Goal: Task Accomplishment & Management: Complete application form

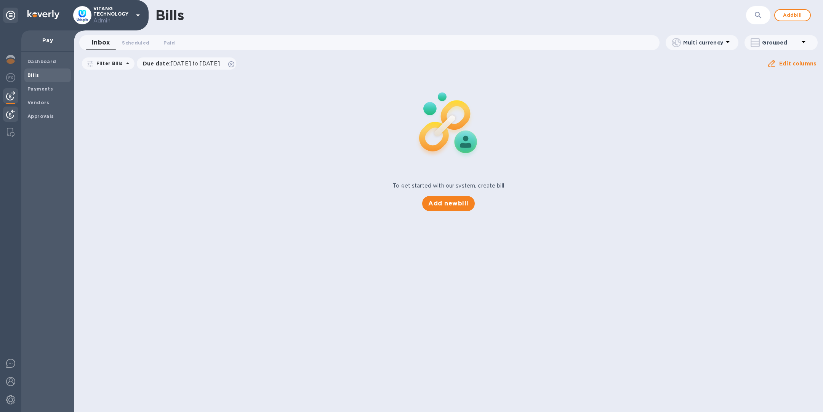
click at [14, 113] on img at bounding box center [10, 114] width 9 height 9
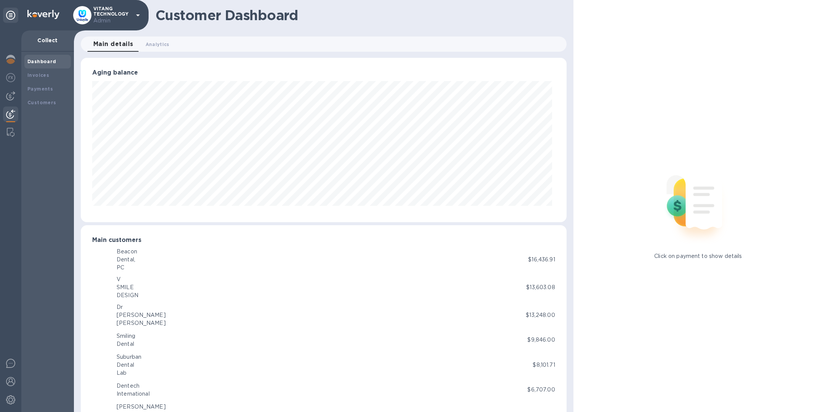
scroll to position [380641, 380323]
click at [32, 70] on div "Invoices" at bounding box center [47, 76] width 46 height 14
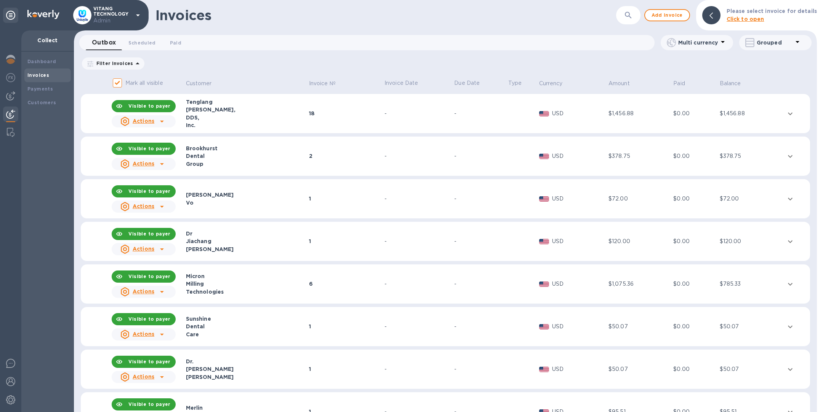
click at [745, 13] on b "Please select invoice for details" at bounding box center [771, 11] width 90 height 6
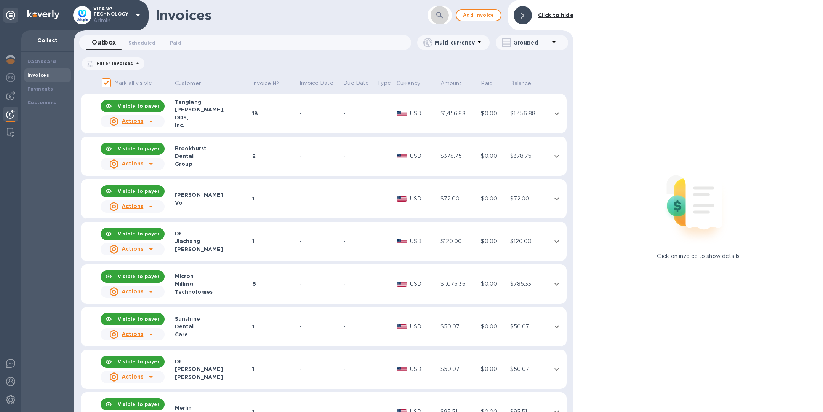
click at [442, 16] on icon "button" at bounding box center [439, 15] width 9 height 9
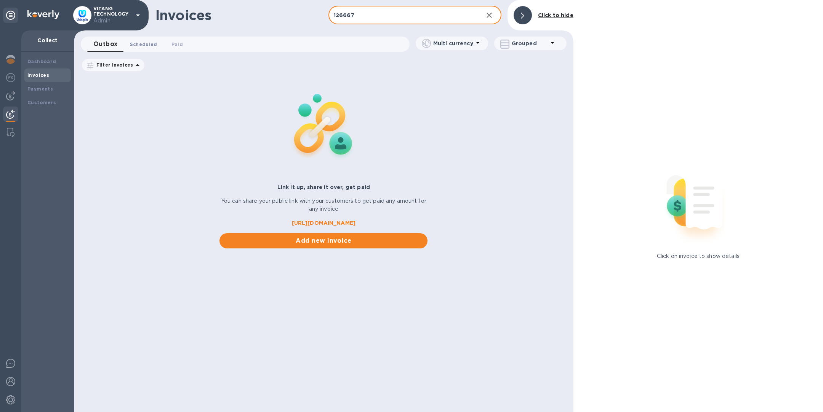
type input "126667"
click at [137, 44] on span "Scheduled 0" at bounding box center [143, 44] width 27 height 8
click at [181, 43] on span "Paid 0" at bounding box center [178, 44] width 11 height 8
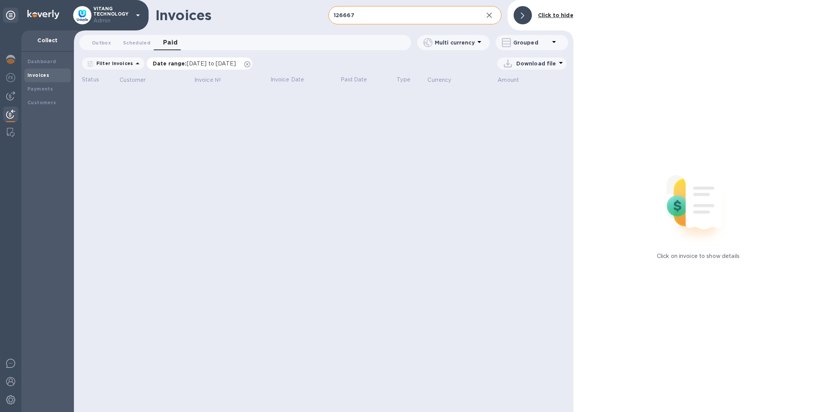
click at [250, 64] on icon at bounding box center [247, 64] width 6 height 6
click at [142, 40] on span "Scheduled 0" at bounding box center [136, 43] width 27 height 8
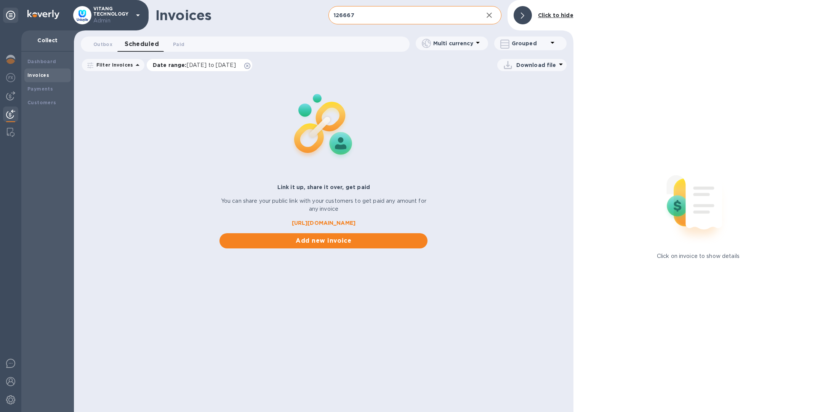
click at [250, 65] on icon at bounding box center [247, 66] width 6 height 6
click at [109, 40] on span "Outbox 0" at bounding box center [102, 44] width 19 height 8
click at [40, 101] on b "Customers" at bounding box center [41, 103] width 29 height 6
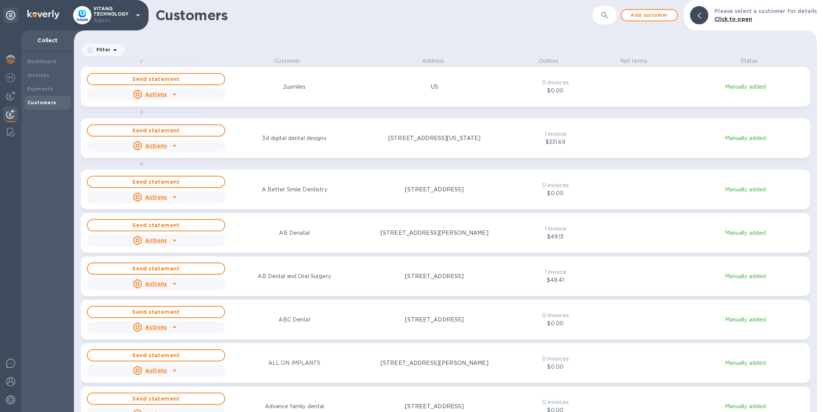
scroll to position [346, 740]
click at [617, 14] on div "​" at bounding box center [604, 15] width 24 height 19
click at [609, 15] on icon "button" at bounding box center [604, 15] width 9 height 9
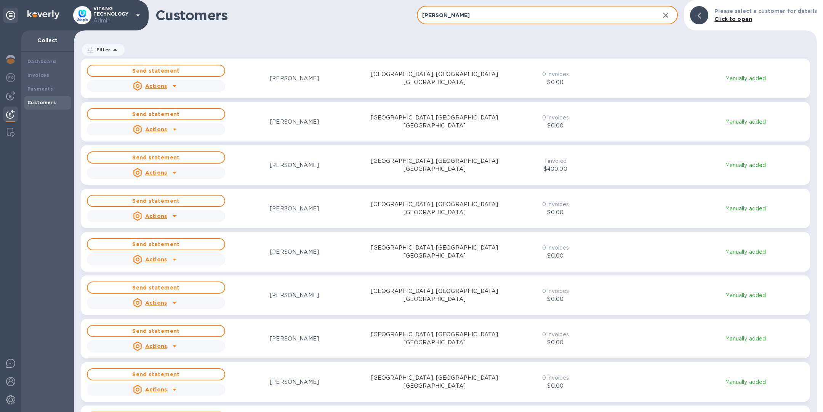
scroll to position [434, 0]
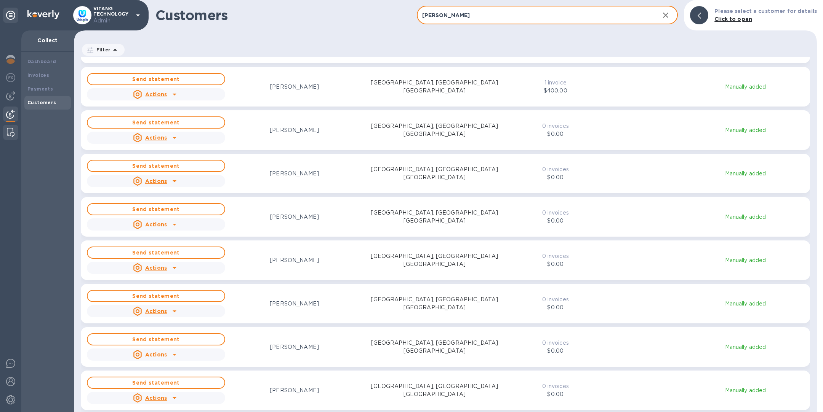
type input "trejo"
click at [11, 134] on img at bounding box center [11, 132] width 8 height 9
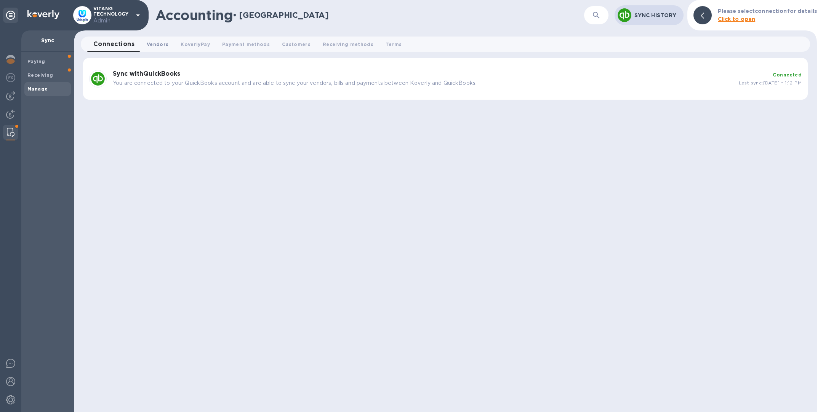
click at [156, 45] on span "Vendors 0" at bounding box center [158, 44] width 22 height 8
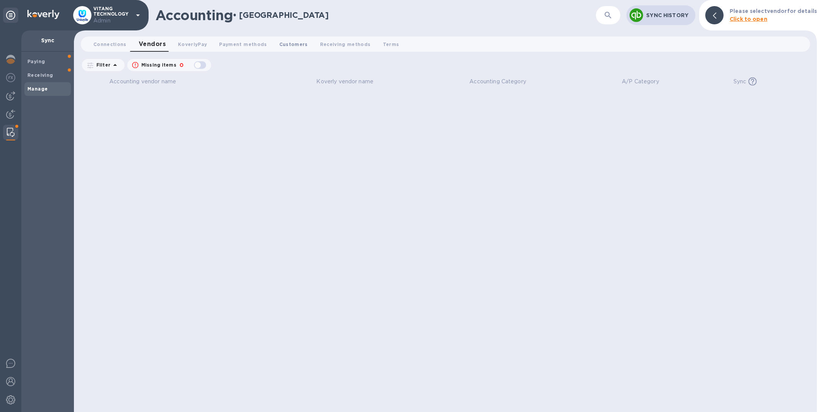
click at [282, 45] on span "Customers 0" at bounding box center [293, 44] width 29 height 8
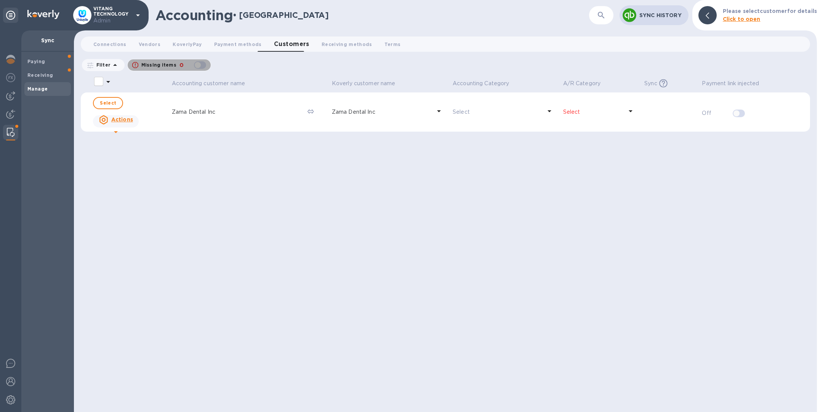
click at [203, 65] on div "button" at bounding box center [199, 65] width 15 height 11
checkbox input "true"
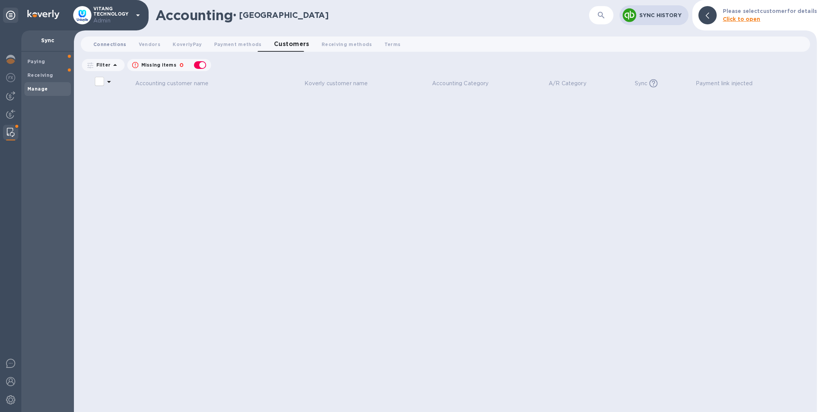
click at [101, 44] on span "Connections 0" at bounding box center [109, 44] width 33 height 8
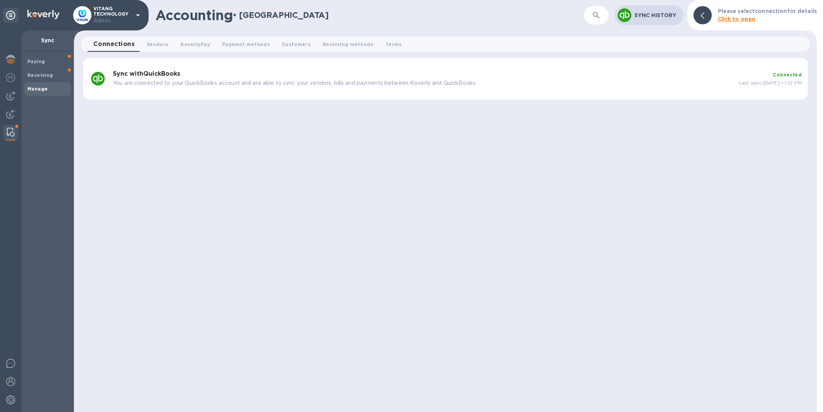
click at [232, 85] on p "You are connected to your QuickBooks account and are able to sync your vendors,…" at bounding box center [423, 83] width 620 height 8
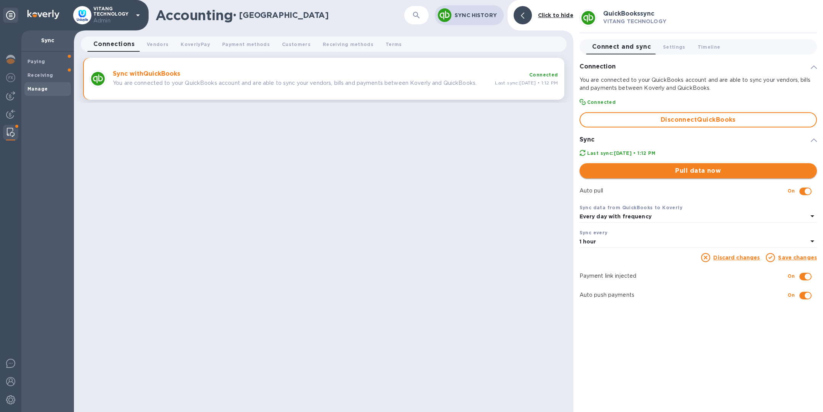
click at [714, 175] on span "Pull data now" at bounding box center [697, 170] width 225 height 9
click at [292, 41] on span "Customers 0" at bounding box center [296, 44] width 29 height 8
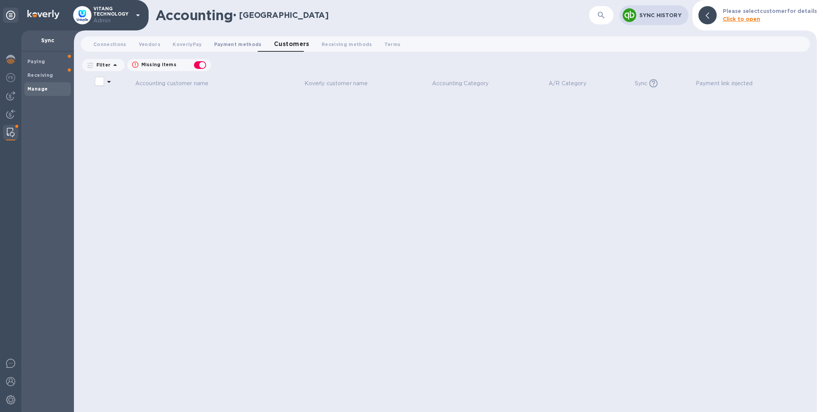
checkbox input "false"
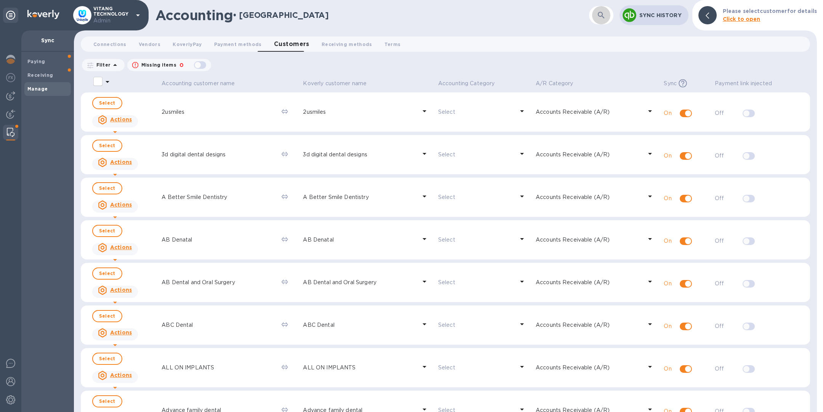
click at [605, 18] on icon "button" at bounding box center [600, 15] width 9 height 9
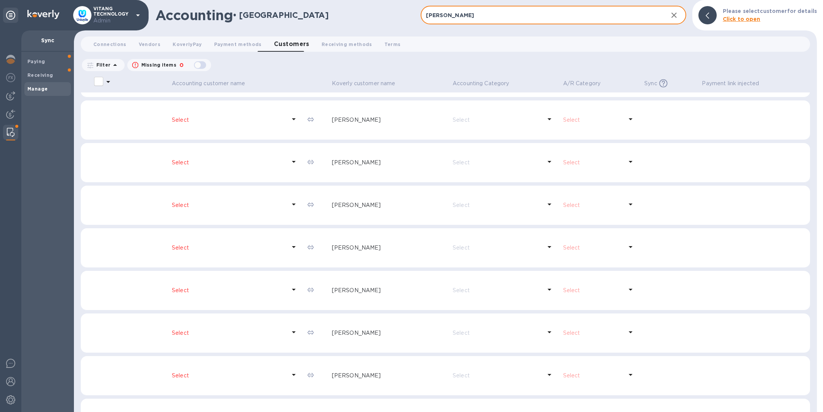
scroll to position [448, 0]
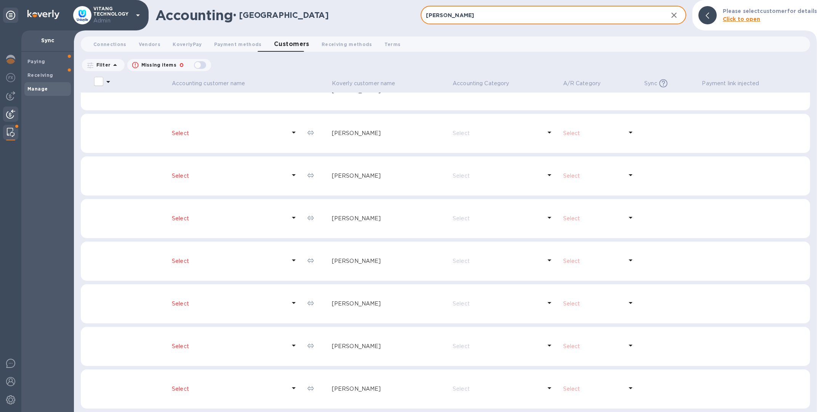
type input "trejo"
click at [9, 116] on img at bounding box center [10, 114] width 9 height 9
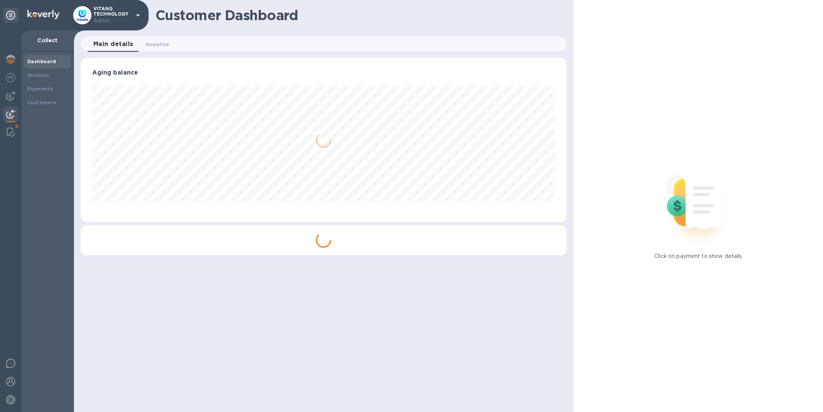
scroll to position [165, 485]
click at [48, 74] on div "Invoices" at bounding box center [47, 76] width 40 height 8
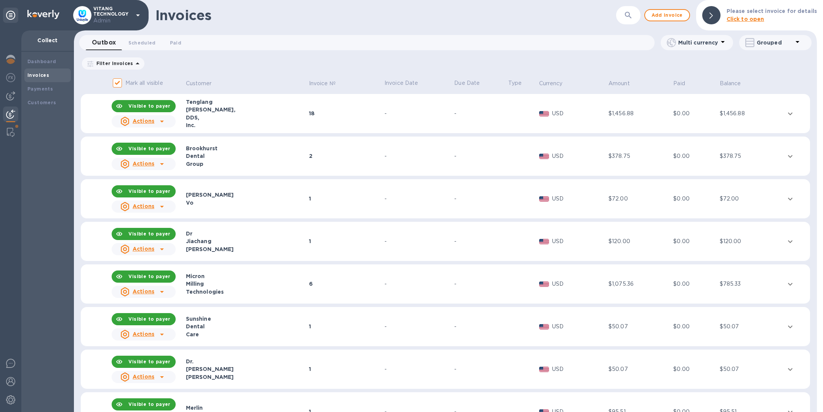
click at [627, 11] on icon "button" at bounding box center [627, 15] width 9 height 9
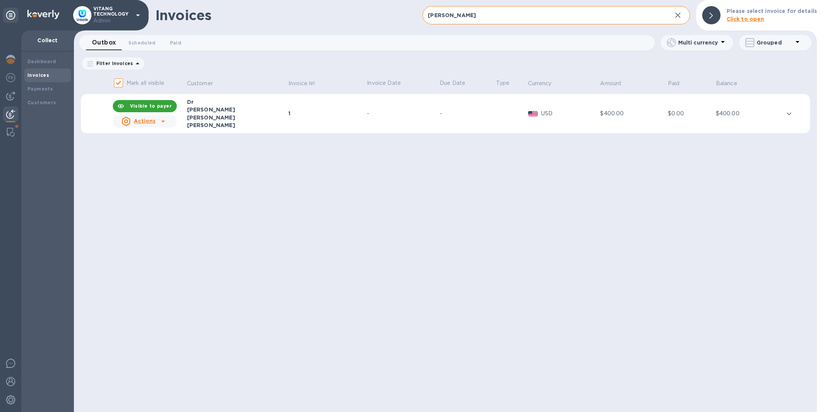
click at [382, 117] on div "-" at bounding box center [402, 114] width 70 height 8
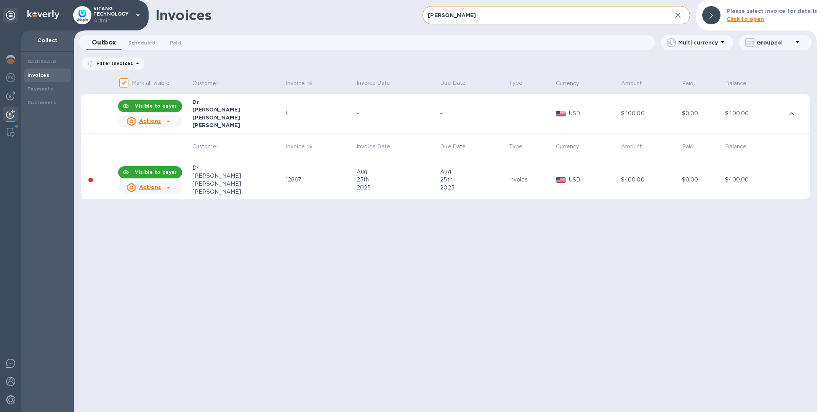
click at [526, 12] on input "trejo" at bounding box center [543, 15] width 243 height 19
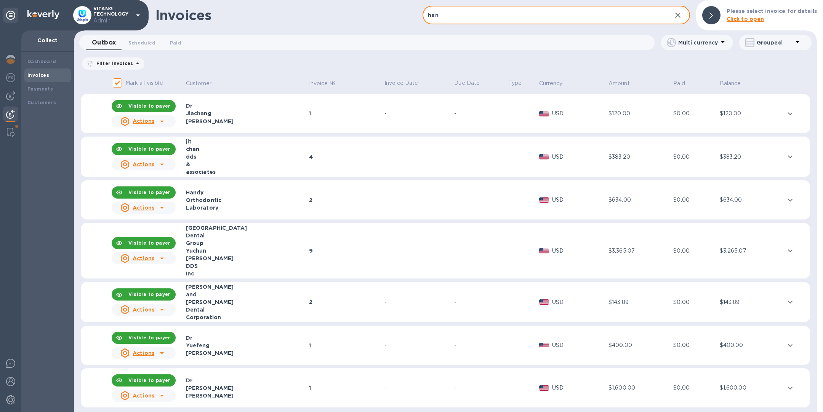
click at [468, 18] on input "han" at bounding box center [543, 15] width 243 height 19
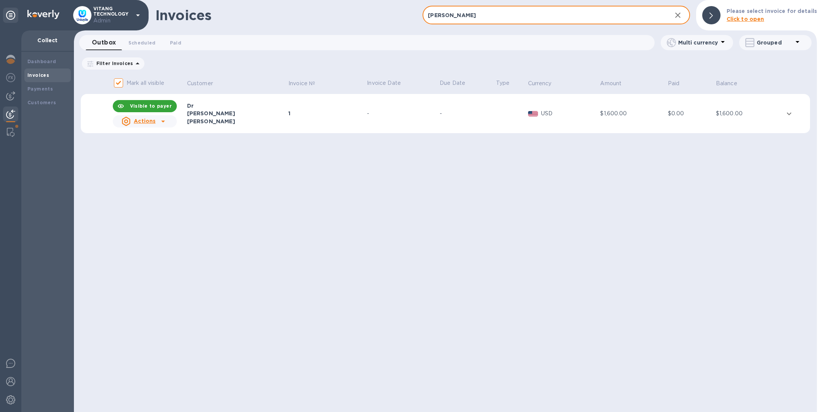
type input "alison han"
click at [201, 120] on div "Han" at bounding box center [236, 122] width 99 height 8
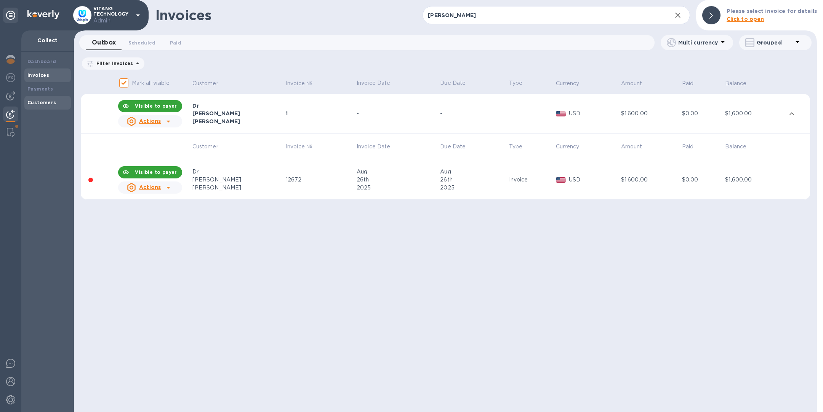
click at [45, 101] on b "Customers" at bounding box center [41, 103] width 29 height 6
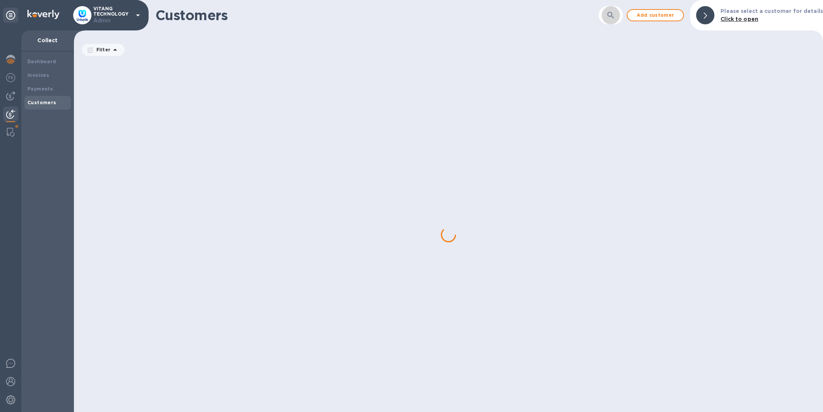
click at [615, 14] on icon "button" at bounding box center [610, 15] width 9 height 9
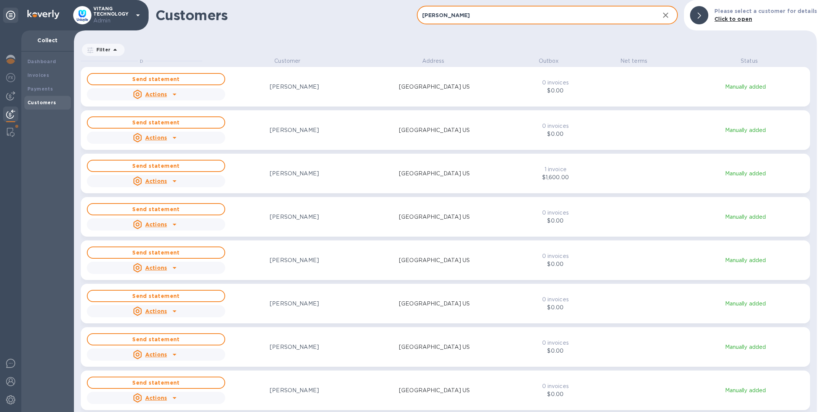
scroll to position [346, 740]
type input "alison"
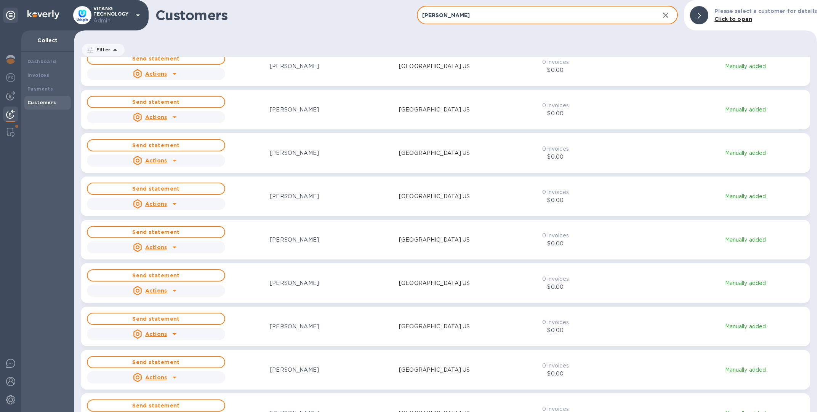
scroll to position [521, 0]
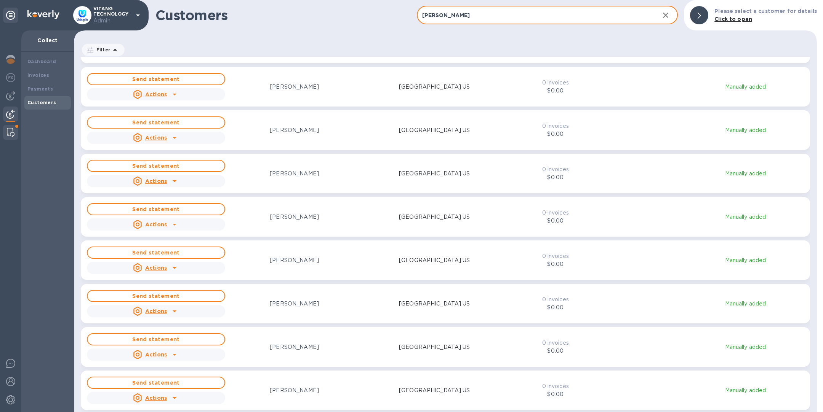
click at [8, 133] on img at bounding box center [11, 132] width 8 height 9
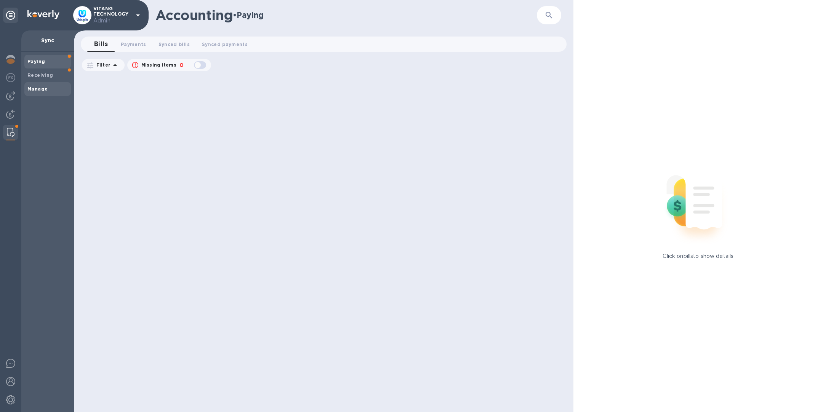
click at [45, 88] on b "Manage" at bounding box center [37, 89] width 20 height 6
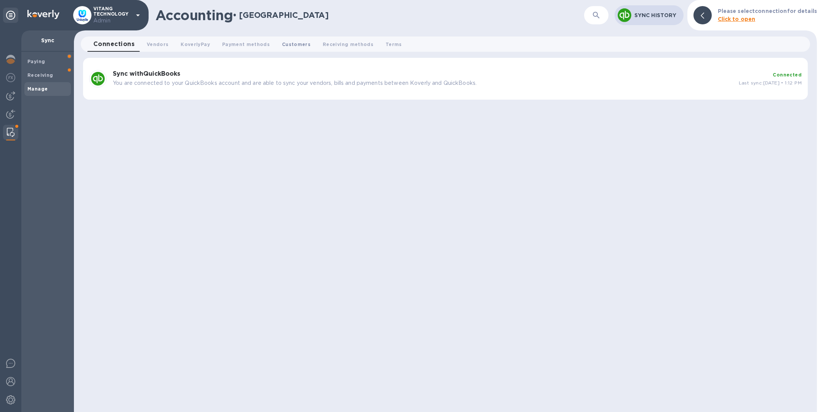
click at [292, 42] on span "Customers 0" at bounding box center [296, 44] width 29 height 8
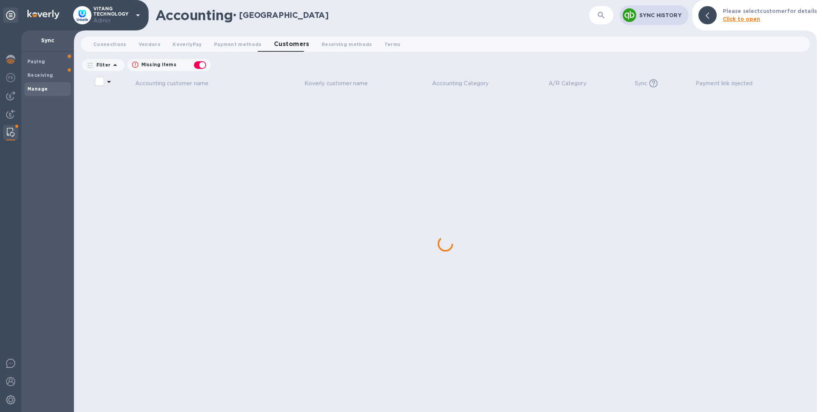
checkbox input "false"
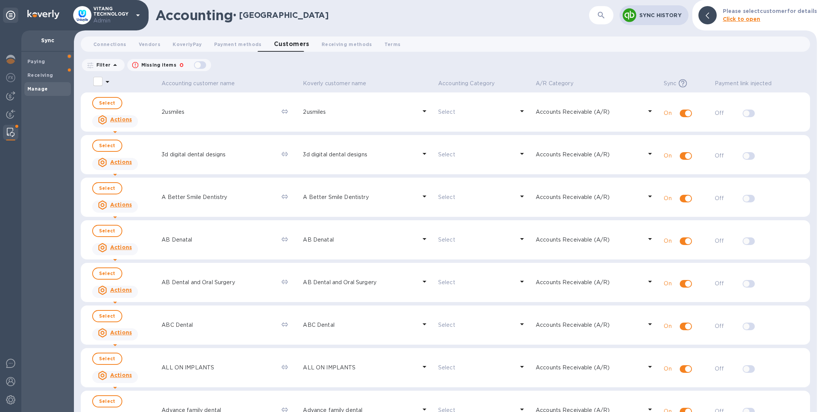
click at [602, 12] on icon "button" at bounding box center [600, 15] width 6 height 6
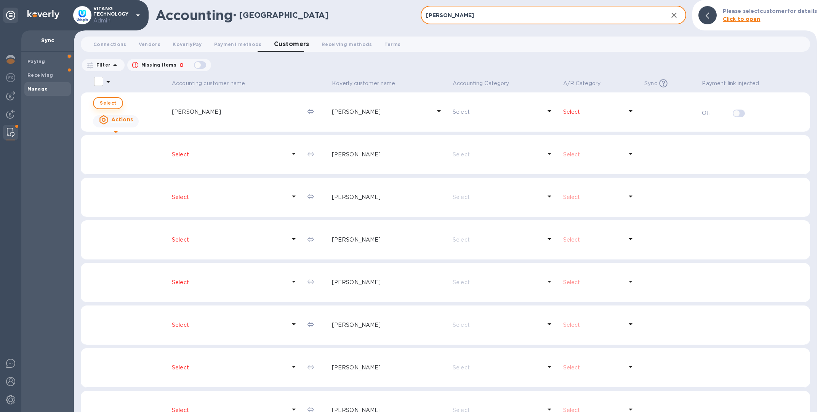
type input "alison han"
click at [108, 104] on span "Select" at bounding box center [108, 103] width 16 height 9
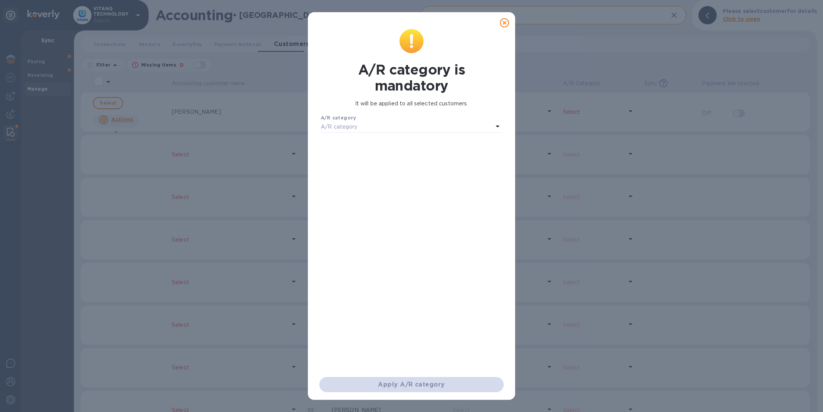
click at [504, 25] on icon at bounding box center [504, 22] width 9 height 9
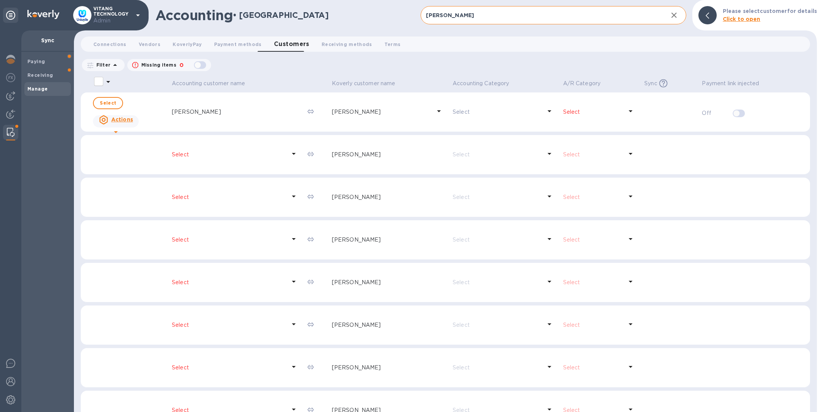
click at [112, 119] on u "Actions" at bounding box center [122, 120] width 22 height 6
click at [69, 137] on div at bounding box center [411, 206] width 823 height 412
click at [7, 115] on img at bounding box center [10, 114] width 9 height 9
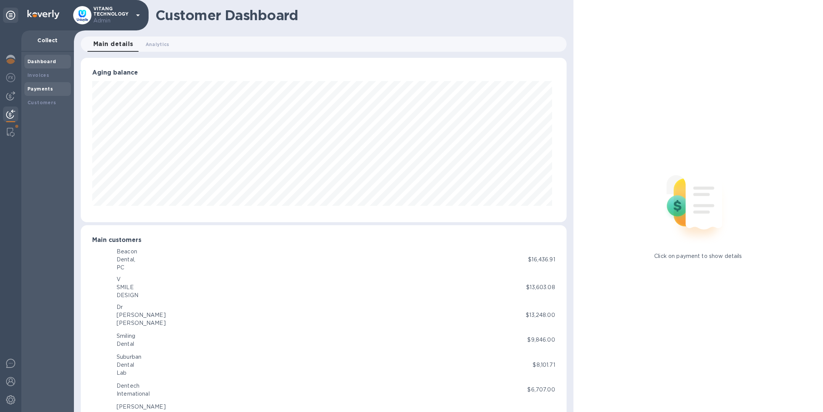
scroll to position [380641, 380323]
click at [53, 105] on div "Customers" at bounding box center [47, 103] width 40 height 8
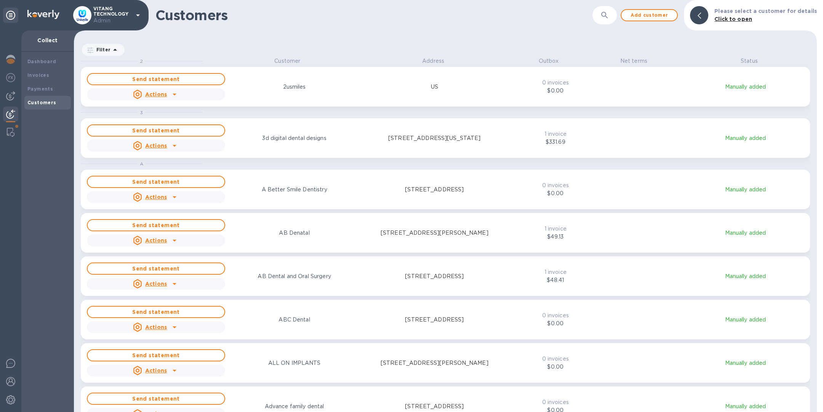
scroll to position [346, 740]
click at [613, 19] on button "button" at bounding box center [604, 15] width 18 height 18
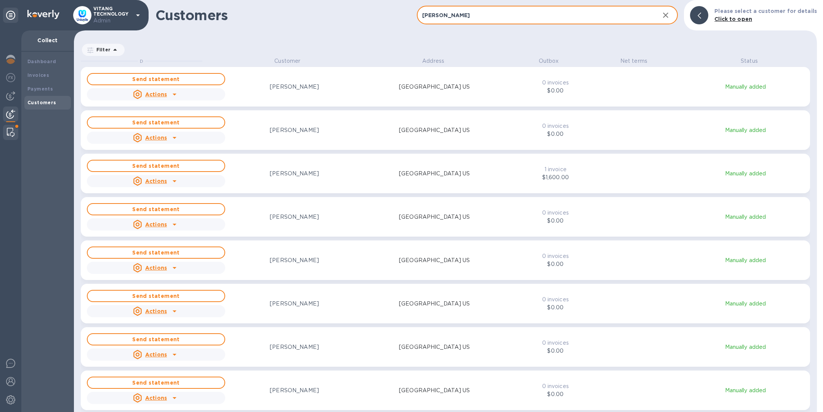
type input "alison"
click at [10, 133] on img at bounding box center [11, 132] width 8 height 9
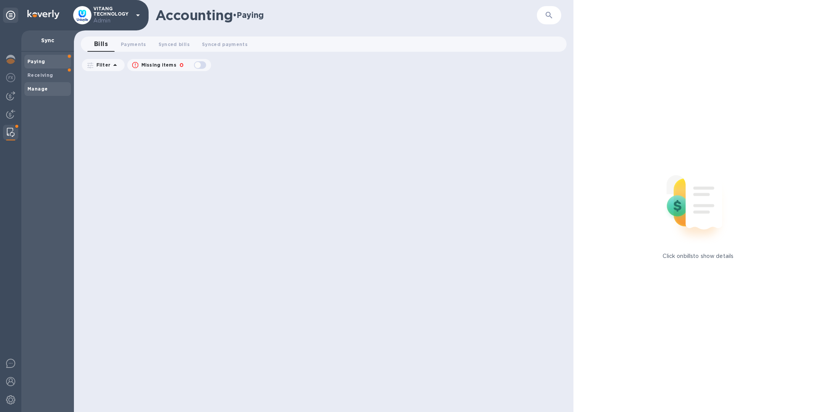
click at [46, 91] on span "Manage" at bounding box center [47, 89] width 40 height 8
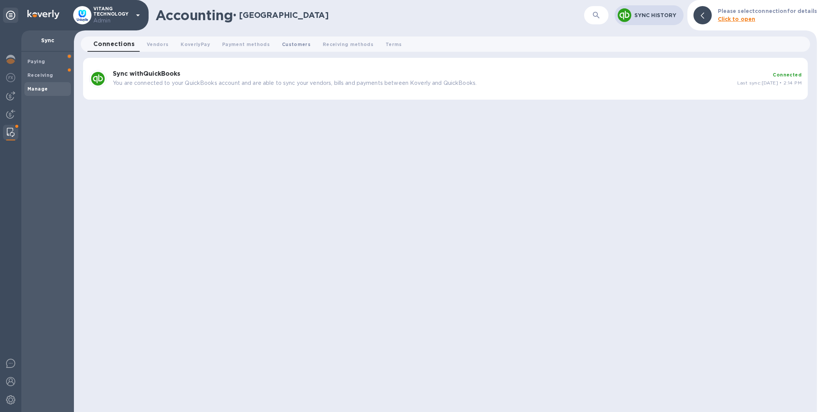
click at [294, 45] on span "Customers 0" at bounding box center [296, 44] width 29 height 8
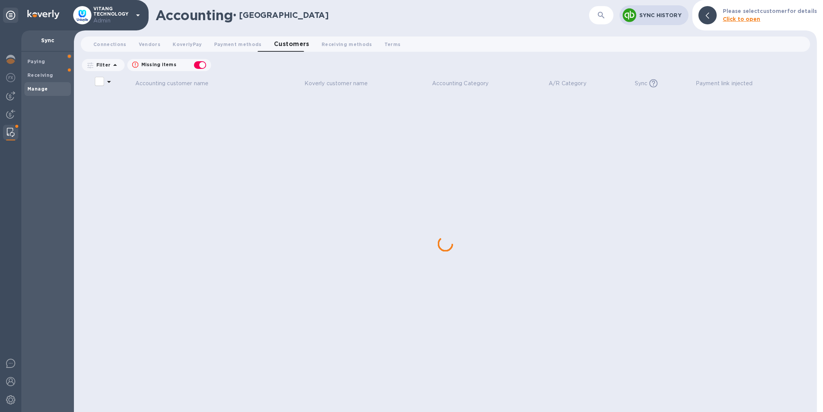
checkbox input "false"
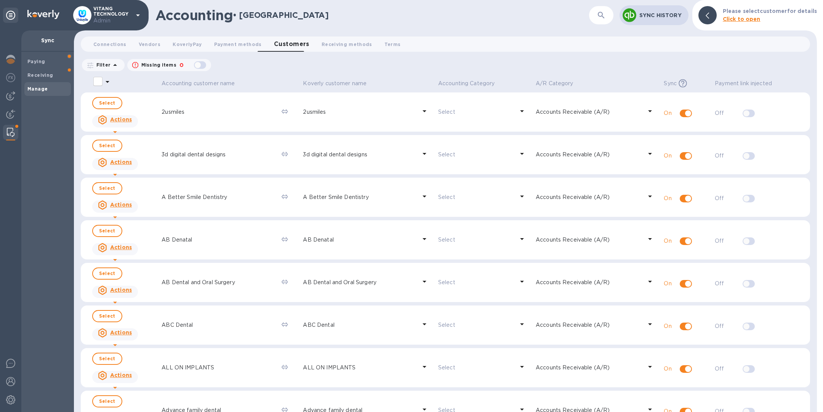
click at [604, 18] on icon "button" at bounding box center [600, 15] width 9 height 9
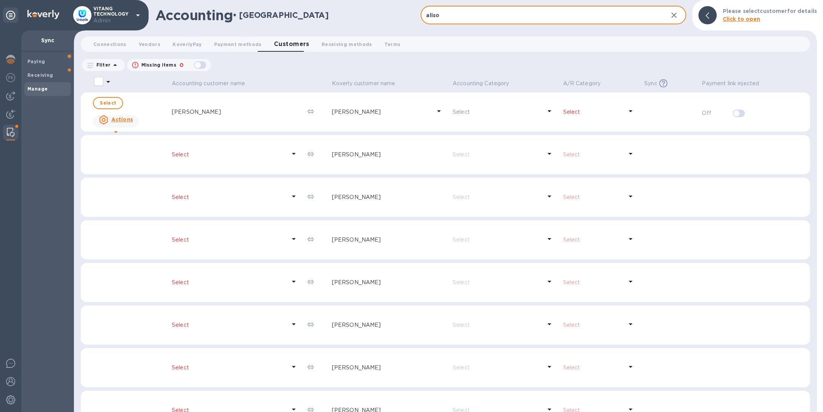
type input "aliso"
click at [111, 122] on u "Actions" at bounding box center [122, 120] width 22 height 6
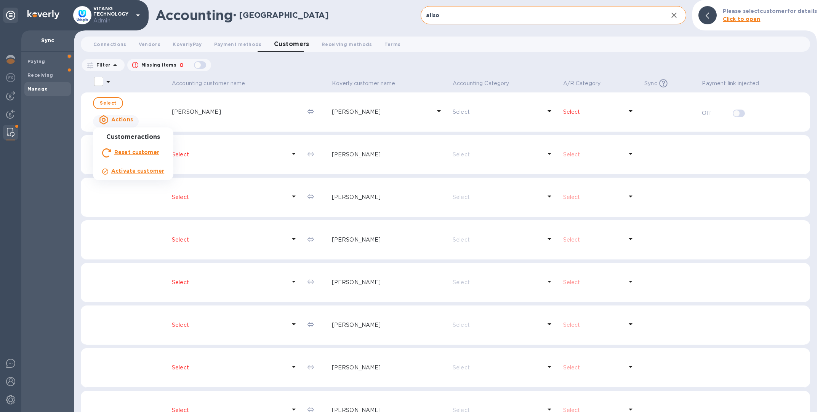
click at [75, 163] on div at bounding box center [411, 206] width 823 height 412
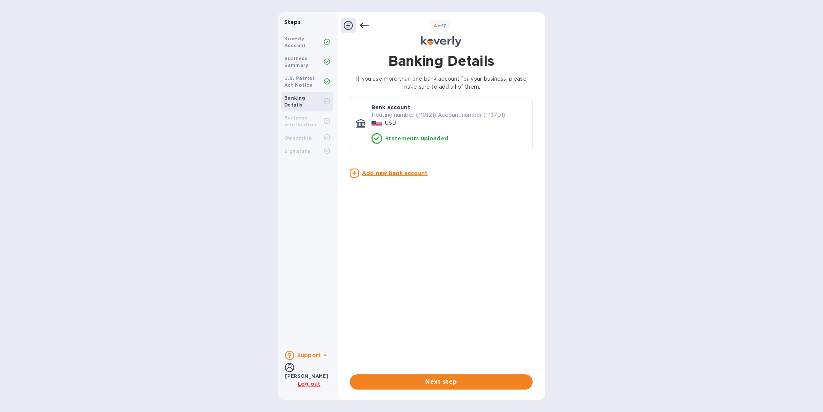
click at [304, 116] on b "Business Information" at bounding box center [300, 121] width 32 height 13
click at [458, 383] on span "Next step" at bounding box center [441, 382] width 171 height 9
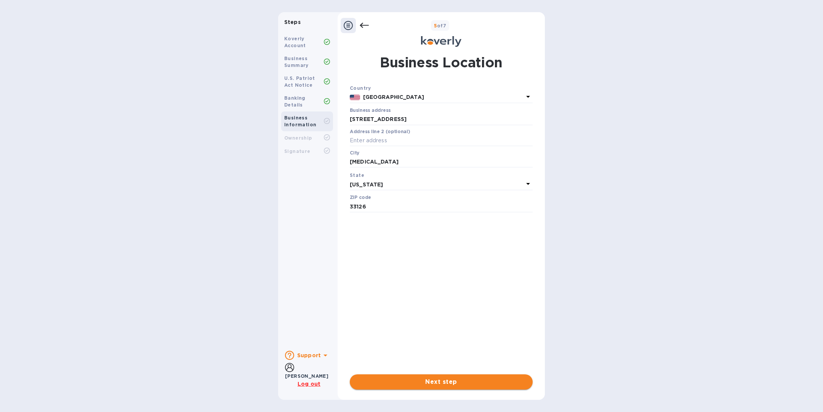
click at [458, 383] on span "Next step" at bounding box center [441, 382] width 171 height 9
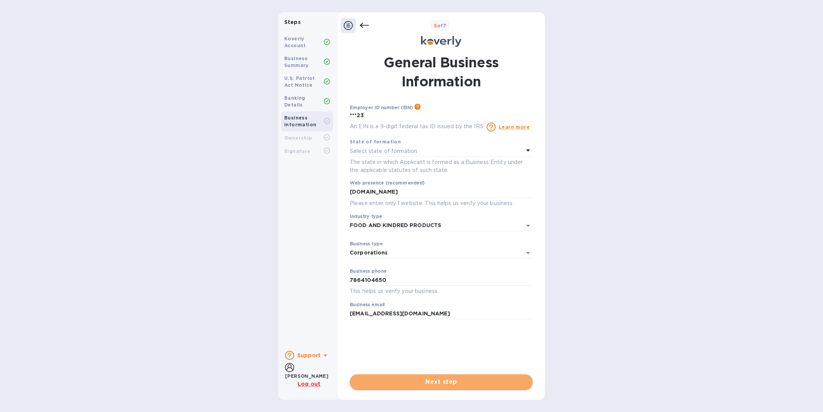
click at [458, 384] on span "Next step" at bounding box center [441, 382] width 171 height 9
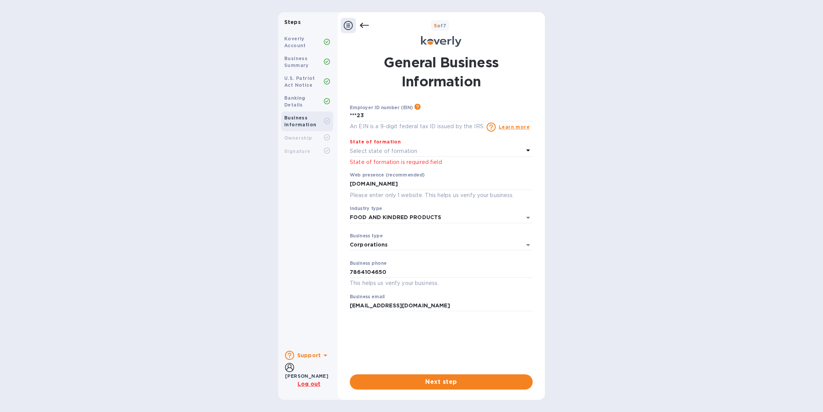
click at [364, 31] on div at bounding box center [354, 25] width 28 height 15
click at [364, 25] on icon at bounding box center [363, 25] width 9 height 5
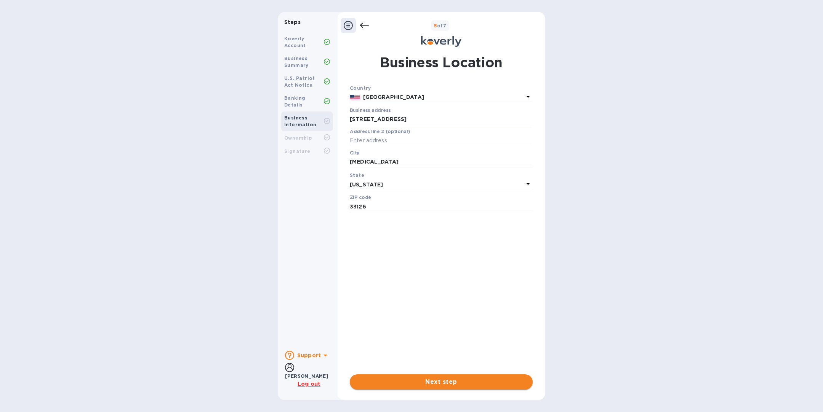
click at [439, 381] on span "Next step" at bounding box center [441, 382] width 171 height 9
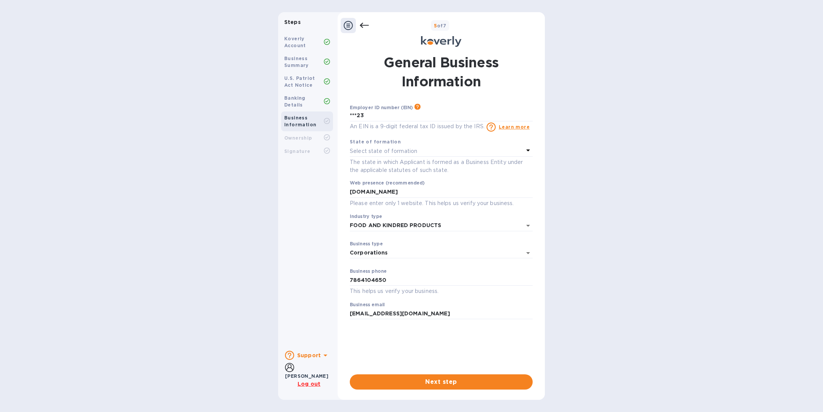
click at [391, 155] on p "Select state of formation" at bounding box center [383, 151] width 67 height 8
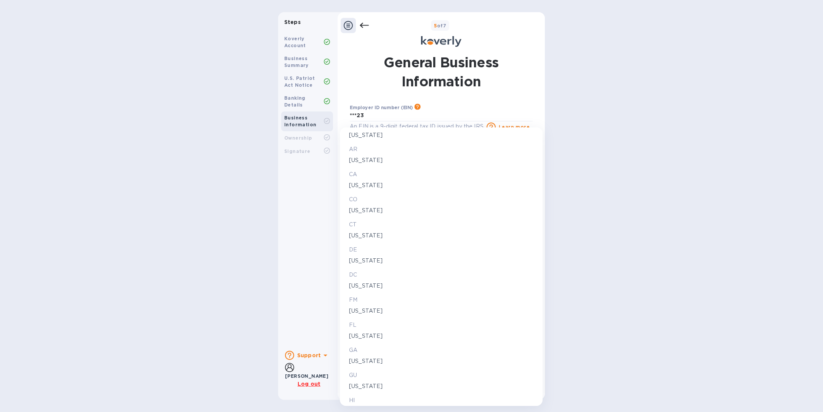
scroll to position [136, 0]
click at [367, 329] on p "[US_STATE]" at bounding box center [441, 331] width 184 height 8
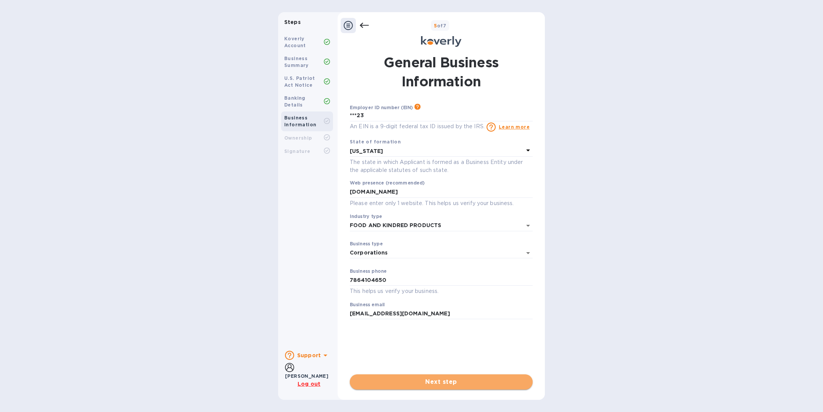
click at [436, 385] on span "Next step" at bounding box center [441, 382] width 171 height 9
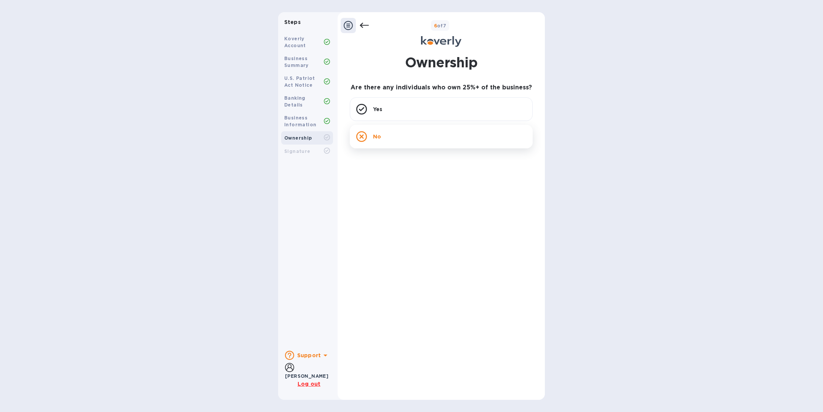
click at [409, 141] on div "No" at bounding box center [441, 137] width 183 height 24
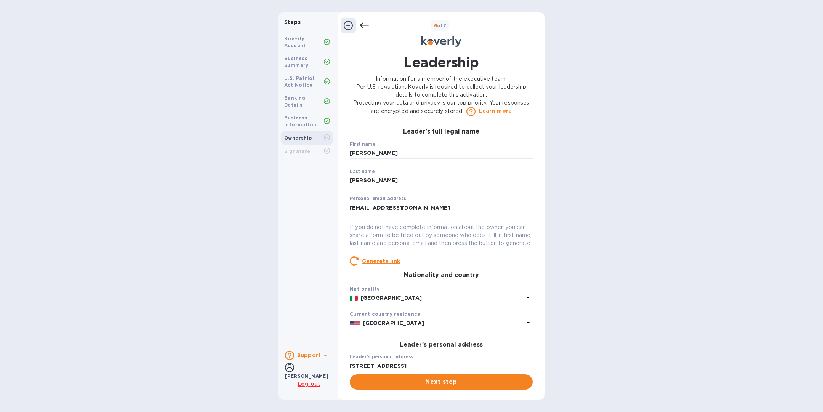
click at [363, 24] on icon at bounding box center [363, 25] width 9 height 9
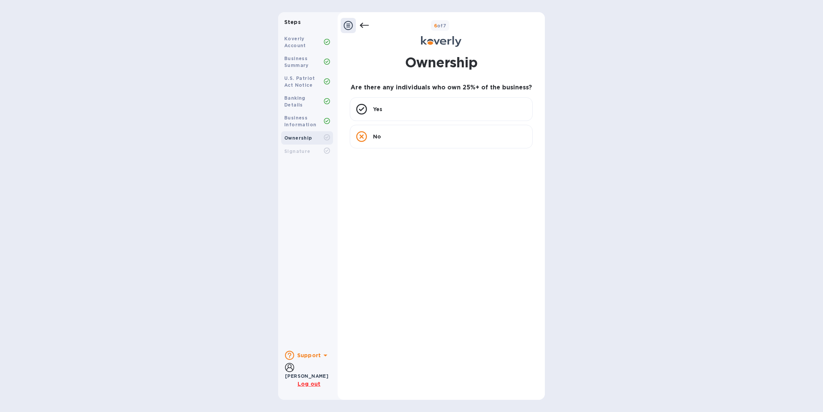
click at [363, 24] on icon at bounding box center [363, 25] width 9 height 9
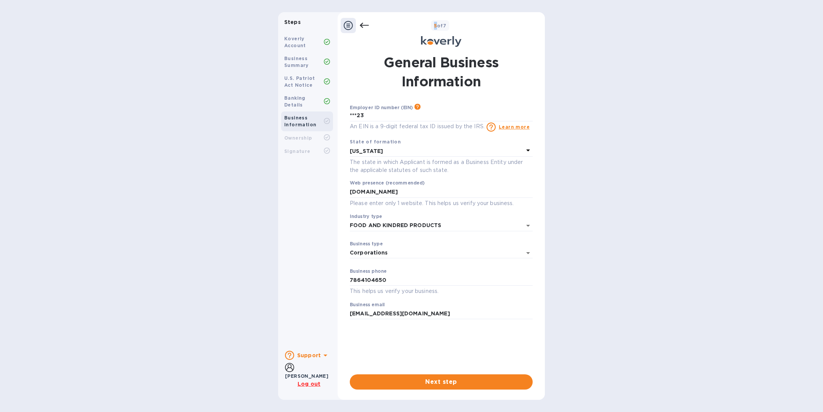
click at [363, 24] on icon at bounding box center [363, 25] width 9 height 9
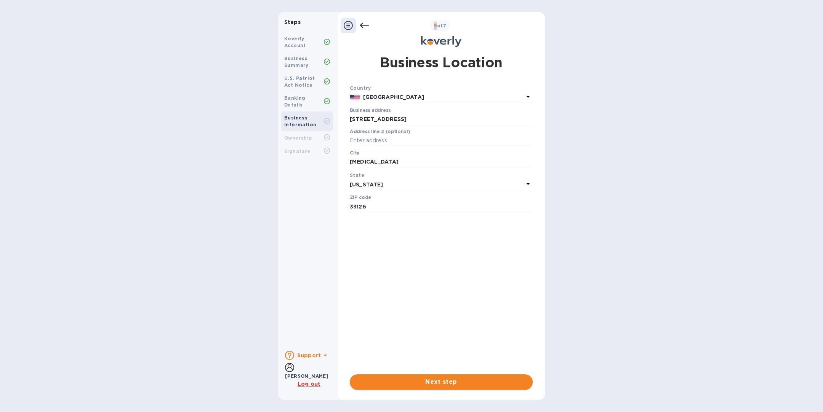
click at [431, 383] on span "Next step" at bounding box center [441, 382] width 171 height 9
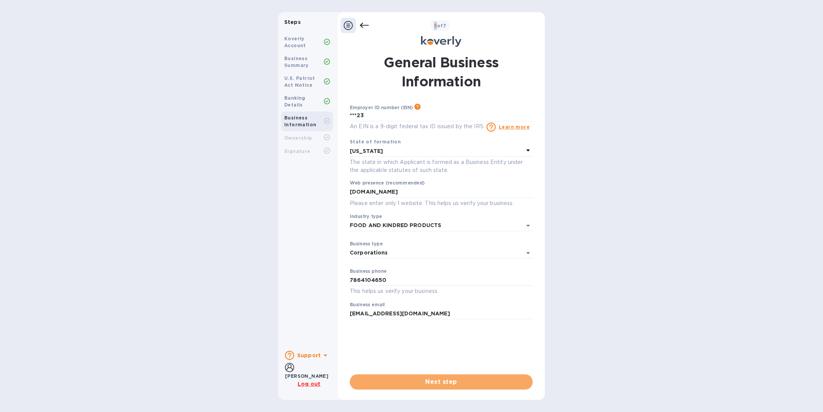
click at [431, 383] on span "Next step" at bounding box center [441, 382] width 171 height 9
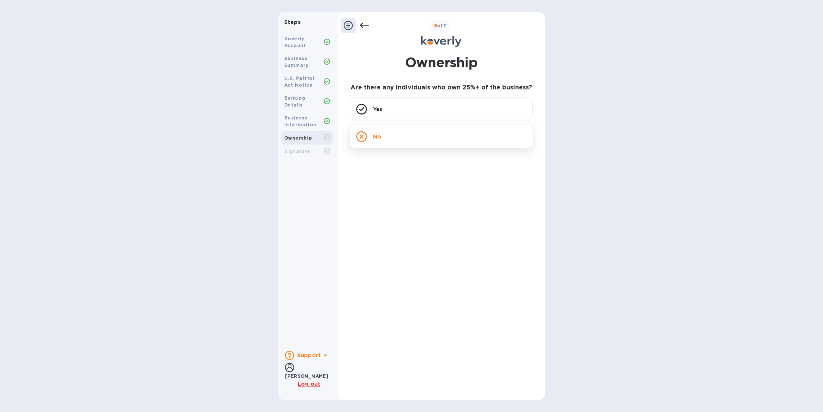
click at [385, 144] on div "No" at bounding box center [441, 137] width 183 height 24
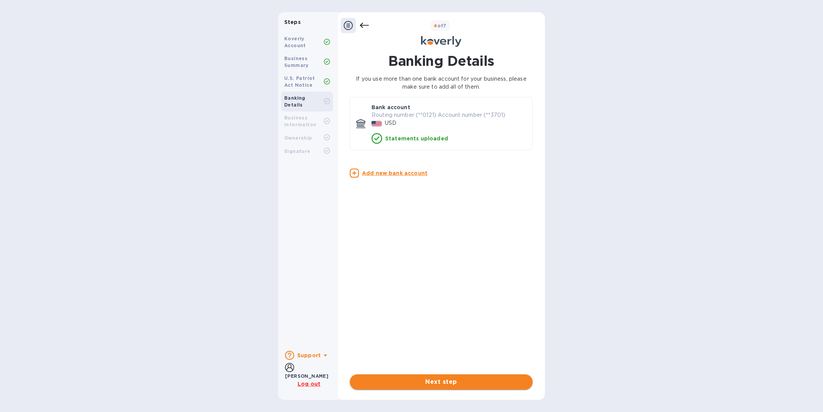
click at [432, 385] on span "Next step" at bounding box center [441, 382] width 171 height 9
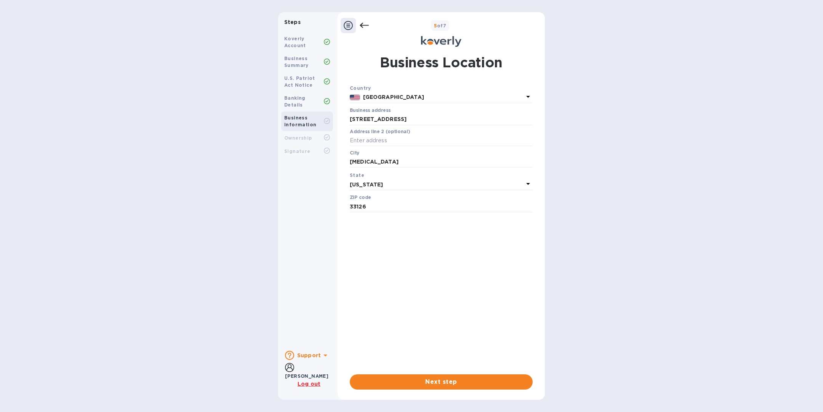
click at [432, 385] on span "Next step" at bounding box center [441, 382] width 171 height 9
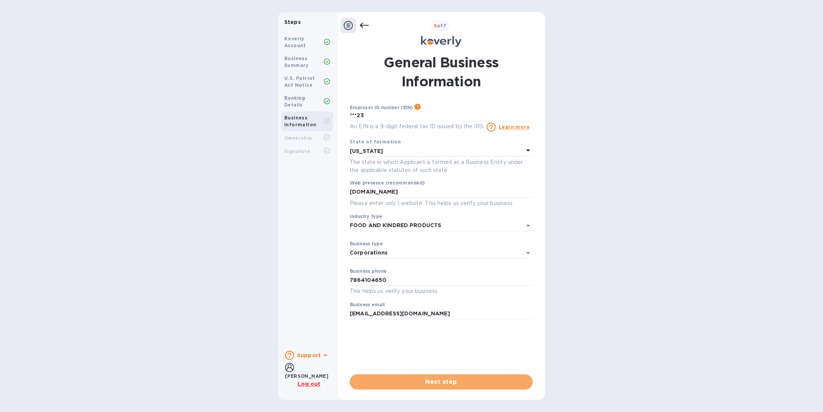
click at [432, 385] on span "Next step" at bounding box center [441, 382] width 171 height 9
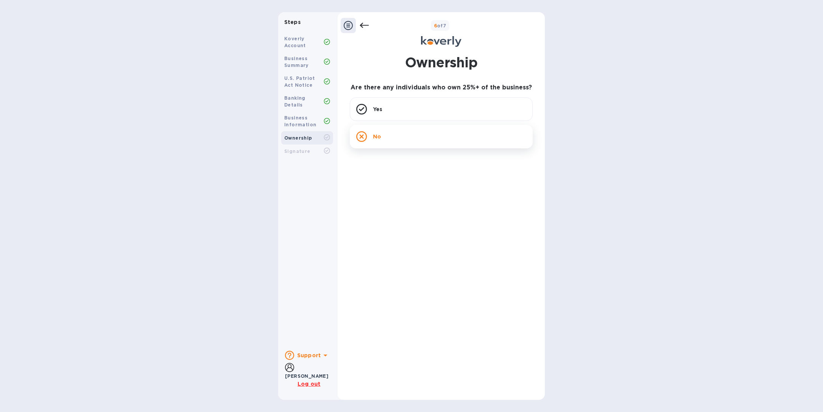
click at [399, 138] on div "No" at bounding box center [441, 137] width 183 height 24
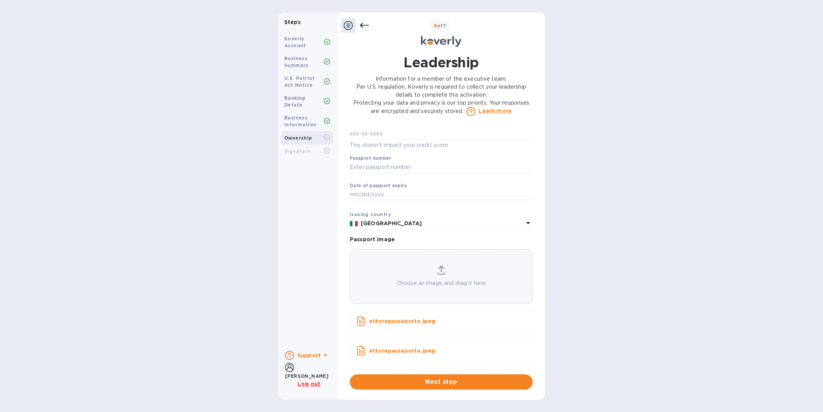
scroll to position [455, 0]
click at [369, 23] on div "6 of 7" at bounding box center [455, 25] width 173 height 11
click at [367, 24] on icon at bounding box center [363, 25] width 9 height 9
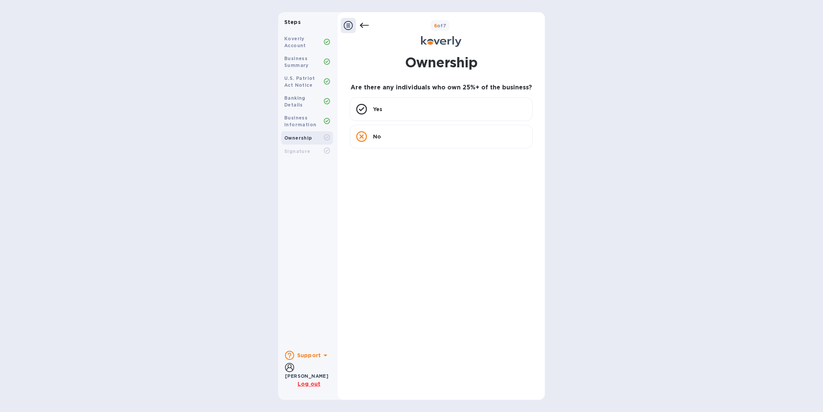
click at [367, 24] on icon at bounding box center [363, 25] width 9 height 9
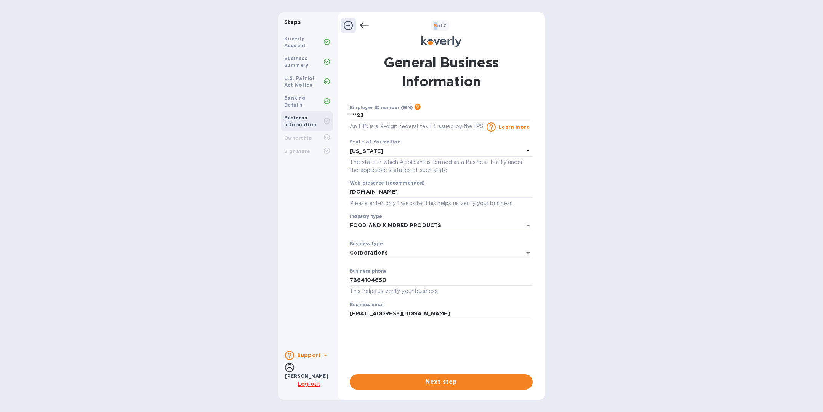
click at [367, 24] on icon at bounding box center [363, 25] width 9 height 9
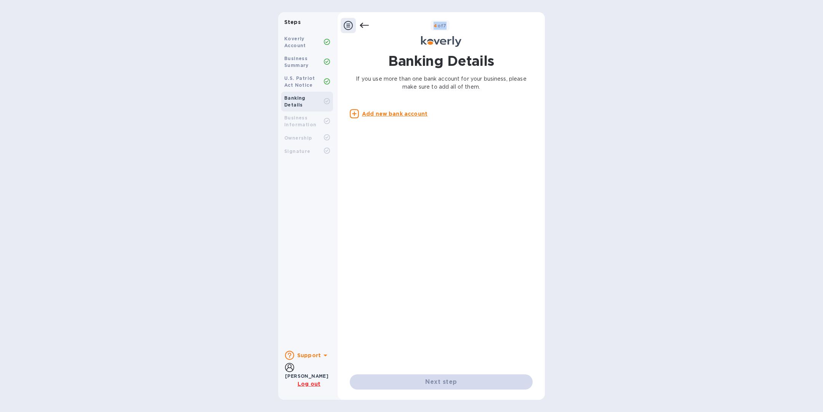
click at [367, 24] on icon at bounding box center [363, 25] width 9 height 9
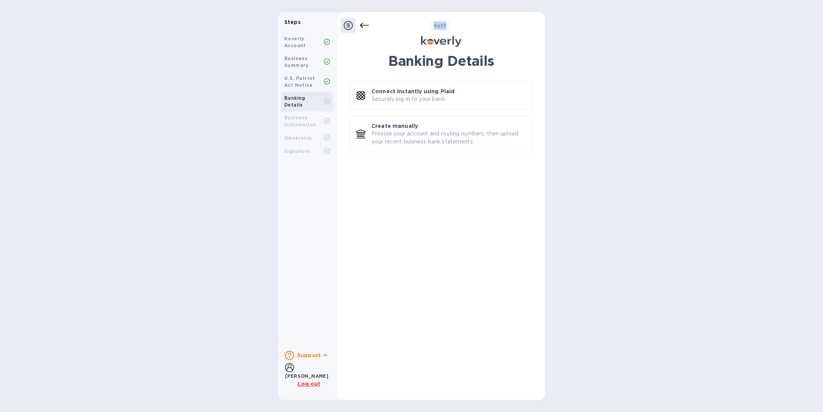
click at [367, 24] on icon at bounding box center [363, 25] width 9 height 9
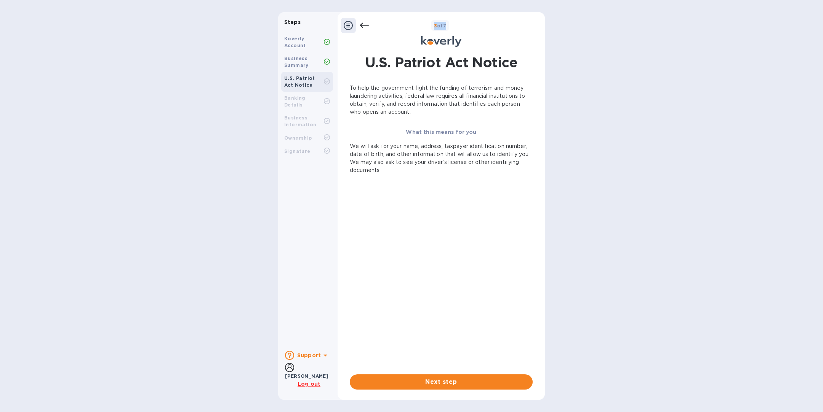
click at [367, 24] on icon at bounding box center [363, 25] width 9 height 9
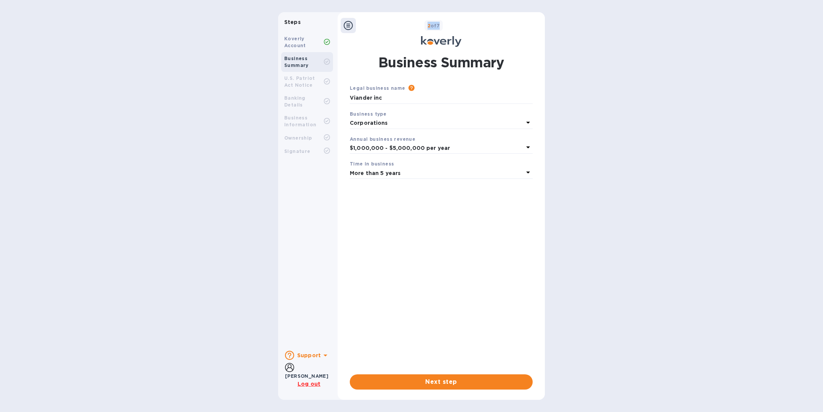
click at [367, 24] on div "2 of 7" at bounding box center [449, 25] width 186 height 11
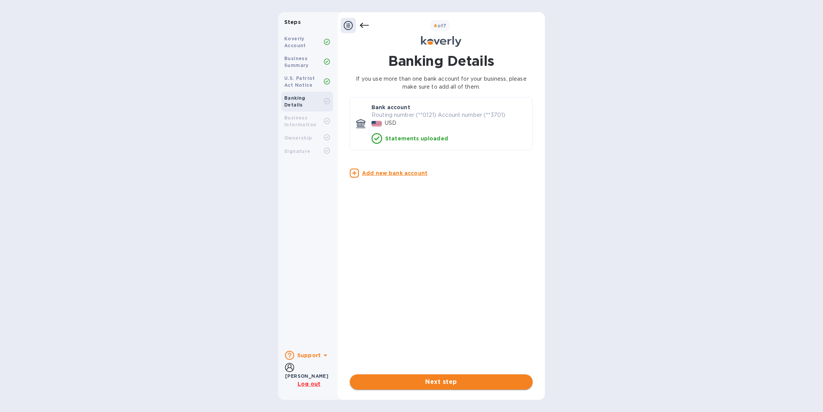
click at [436, 385] on span "Next step" at bounding box center [441, 382] width 171 height 9
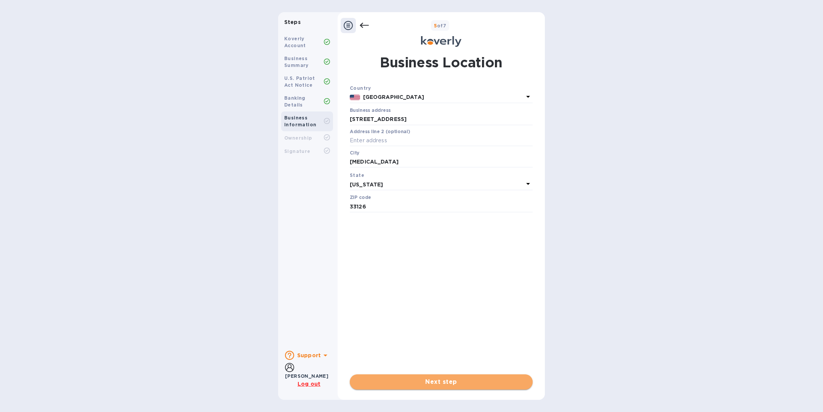
click at [436, 386] on span "Next step" at bounding box center [441, 382] width 171 height 9
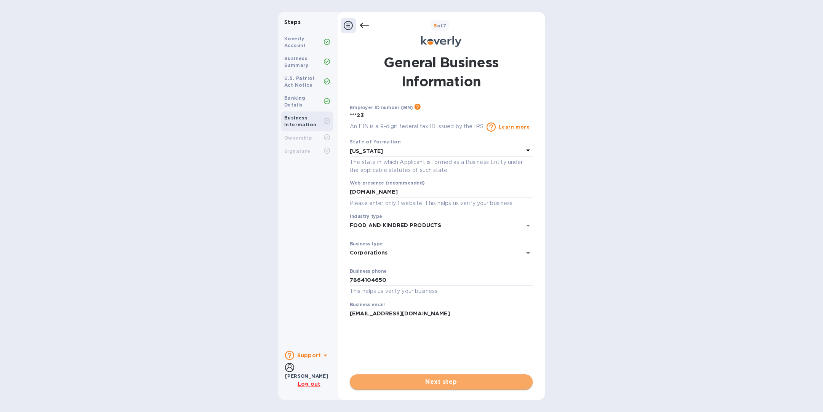
click at [436, 386] on span "Next step" at bounding box center [441, 382] width 171 height 9
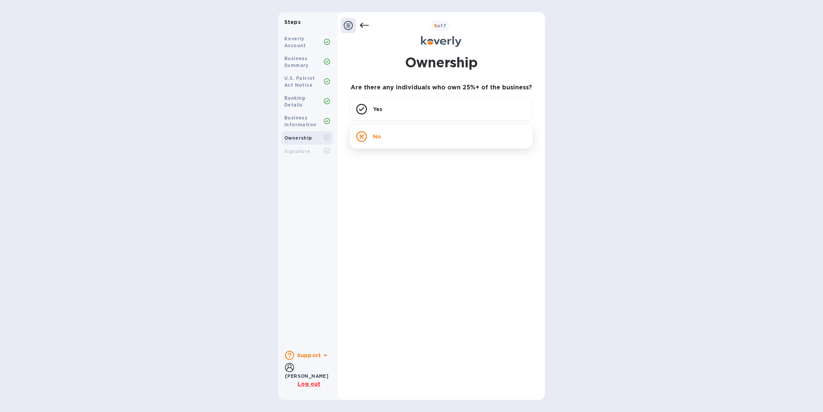
click at [394, 138] on div "No" at bounding box center [441, 137] width 183 height 24
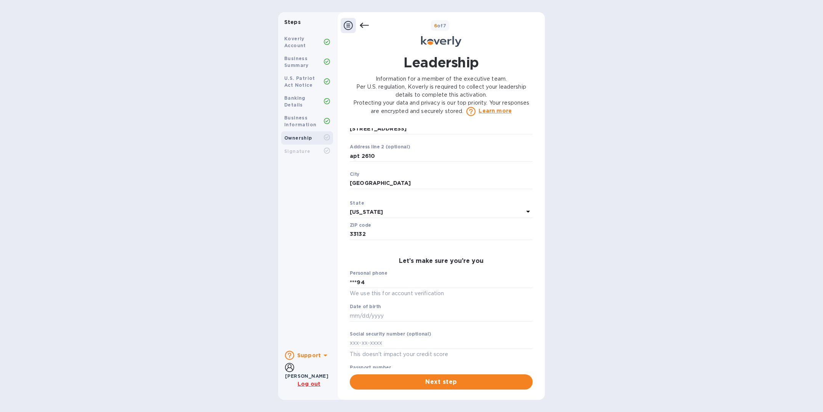
scroll to position [241, 0]
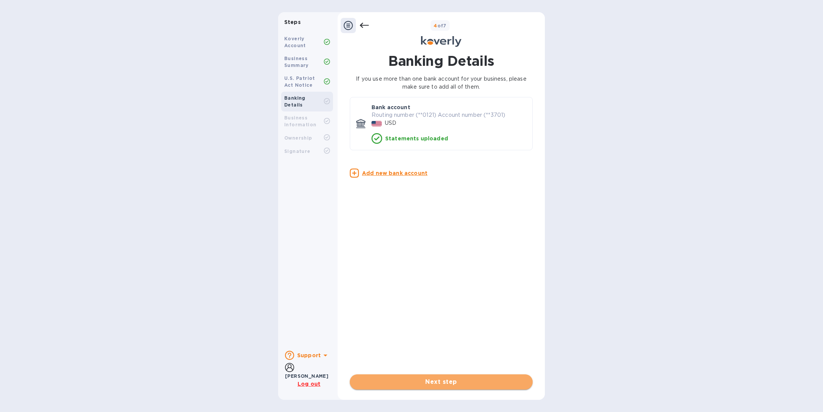
click at [442, 385] on span "Next step" at bounding box center [441, 382] width 171 height 9
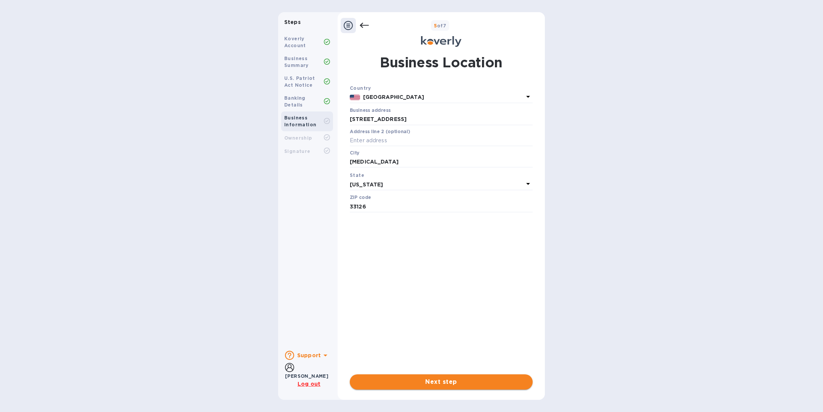
click at [442, 385] on span "Next step" at bounding box center [441, 382] width 171 height 9
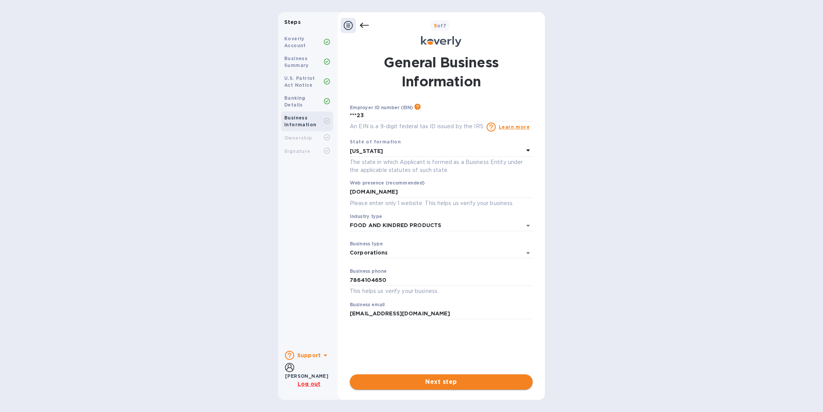
click at [442, 386] on span "Next step" at bounding box center [441, 382] width 171 height 9
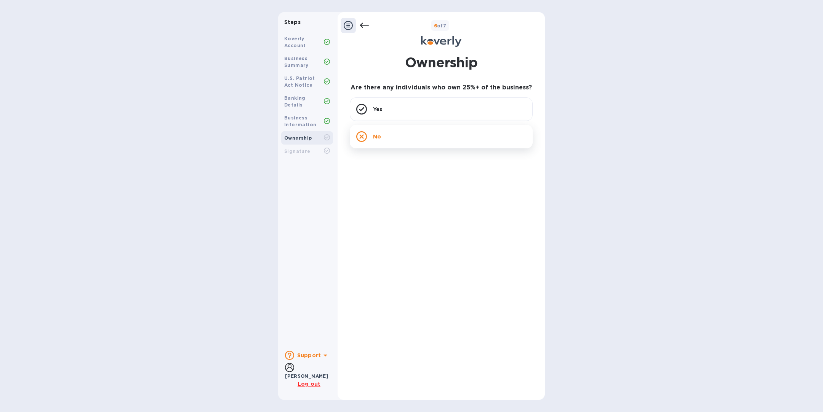
click at [408, 134] on div "No" at bounding box center [441, 137] width 183 height 24
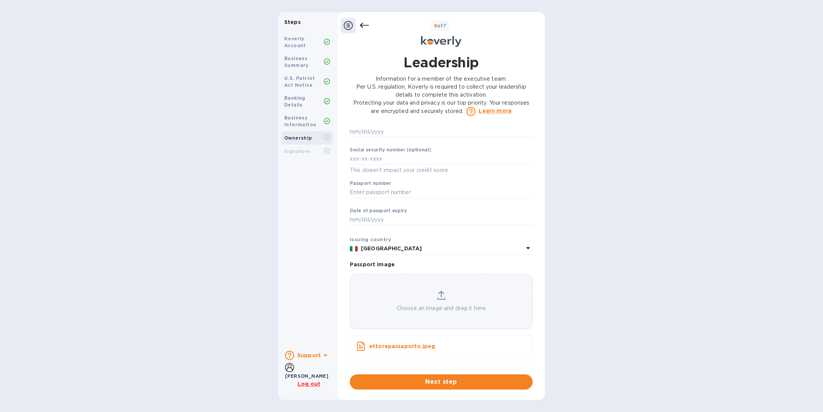
scroll to position [455, 0]
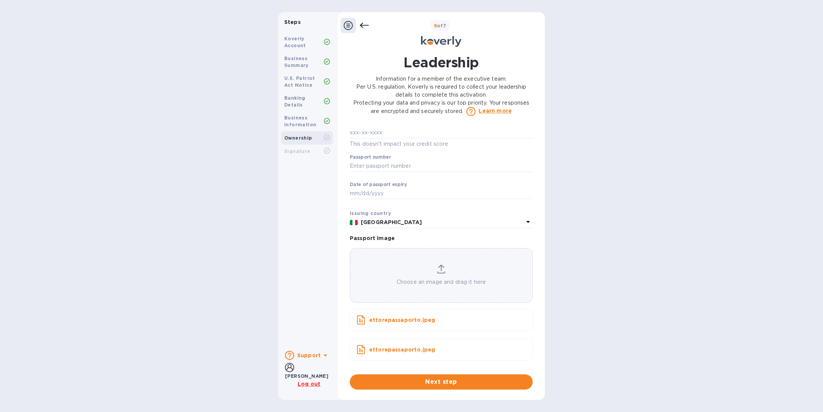
click at [462, 224] on p "[GEOGRAPHIC_DATA]" at bounding box center [442, 223] width 163 height 8
click at [318, 262] on div "Koverly Account Business Summary U.S. Patriot Act Notice Banking Details Busine…" at bounding box center [307, 187] width 58 height 316
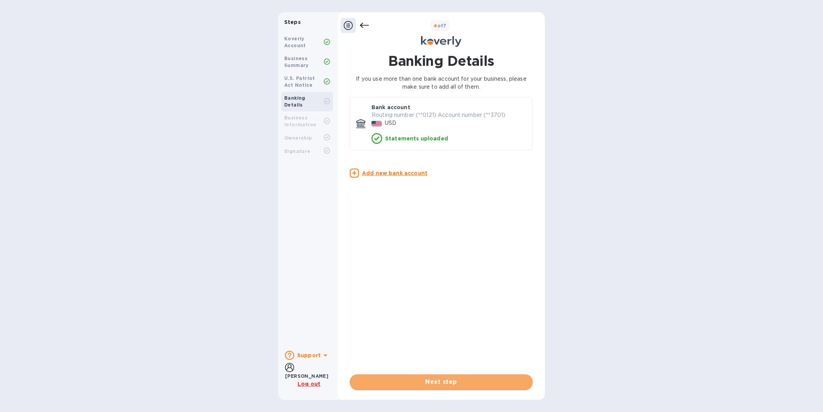
click at [469, 383] on span "Next step" at bounding box center [441, 382] width 171 height 9
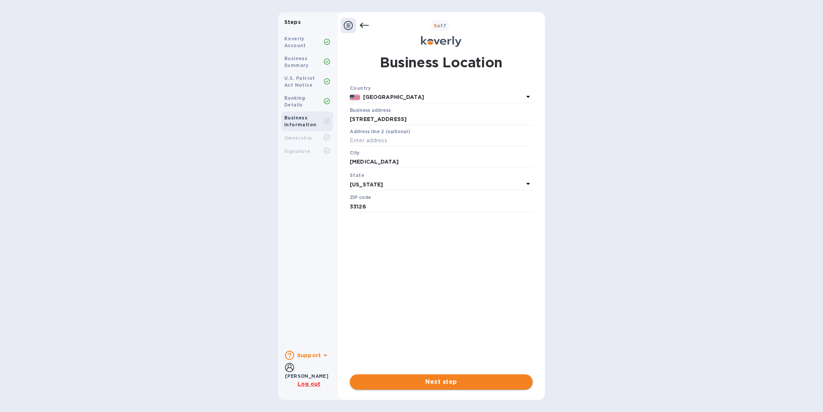
click at [469, 383] on span "Next step" at bounding box center [441, 382] width 171 height 9
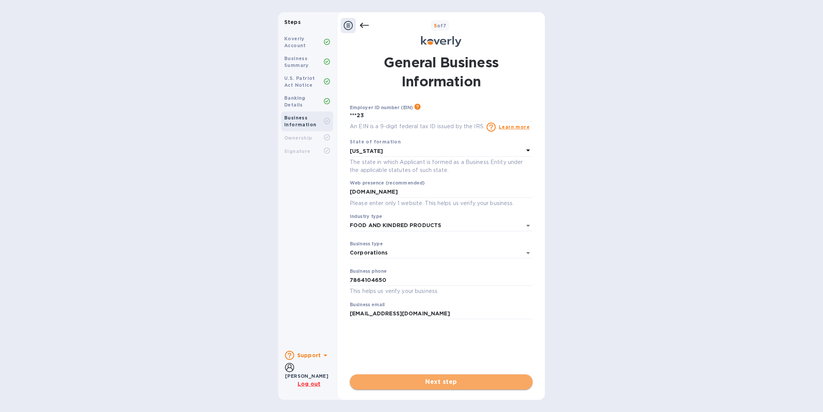
click at [469, 384] on span "Next step" at bounding box center [441, 382] width 171 height 9
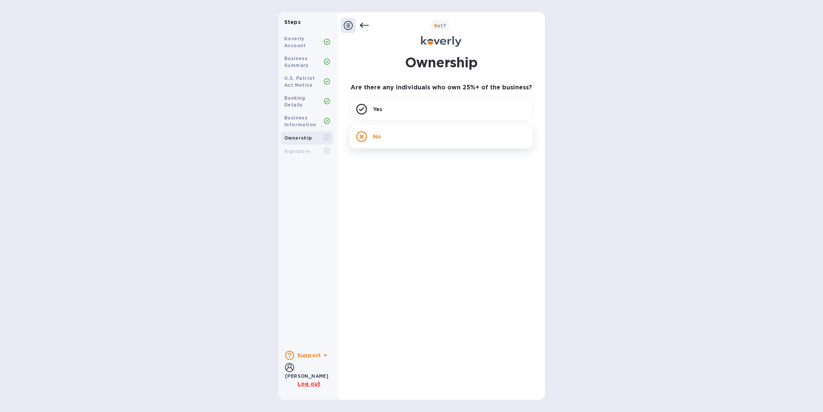
click at [415, 141] on div "No" at bounding box center [441, 137] width 183 height 24
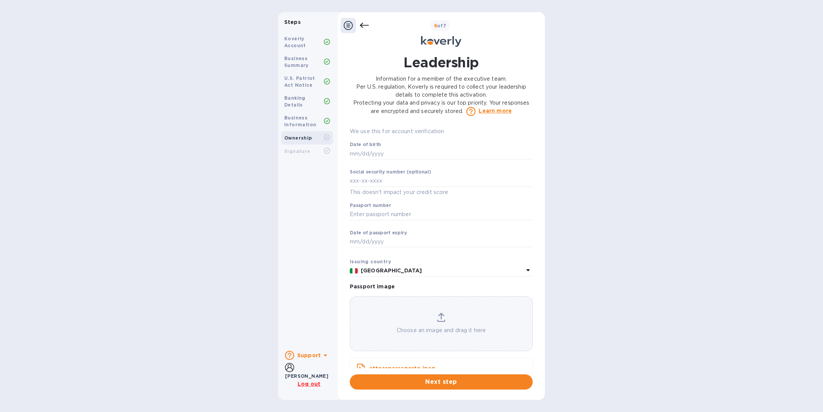
scroll to position [455, 0]
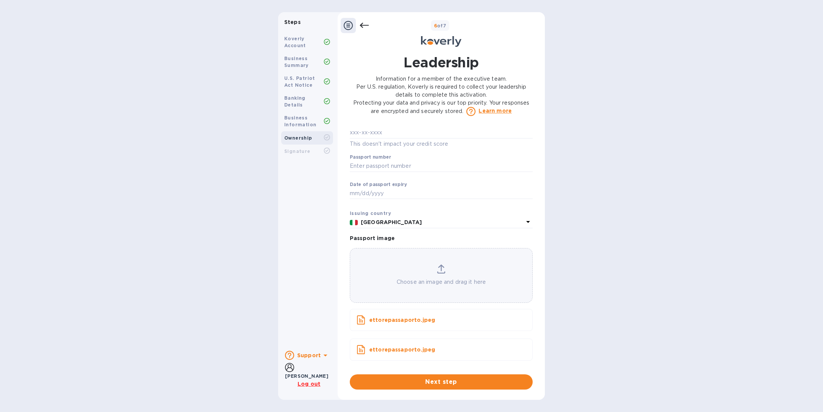
click at [421, 321] on p "ettorepassaporto.jpeg" at bounding box center [433, 320] width 129 height 8
click at [370, 323] on p "ettorepassaporto.jpeg" at bounding box center [433, 320] width 129 height 8
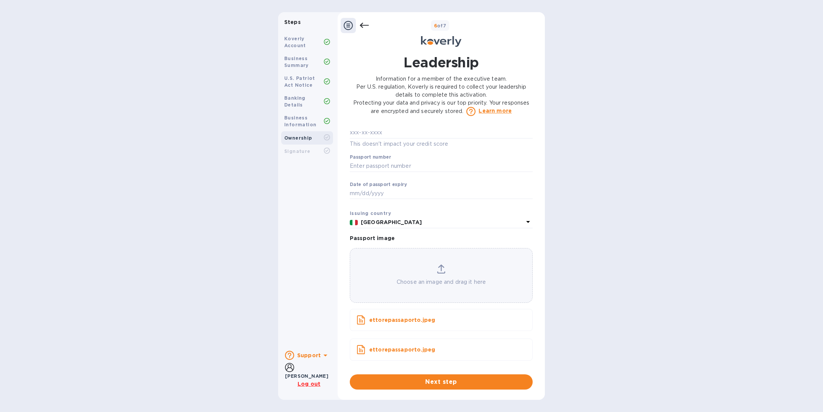
click at [361, 322] on icon at bounding box center [361, 320] width 8 height 9
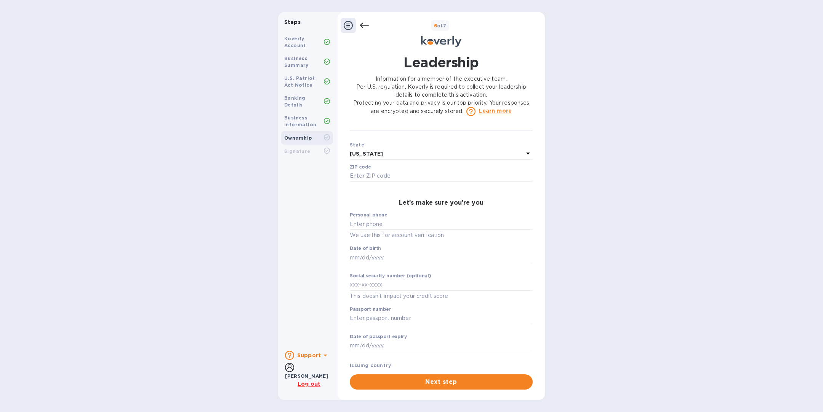
scroll to position [0, 0]
